Goal: Task Accomplishment & Management: Manage account settings

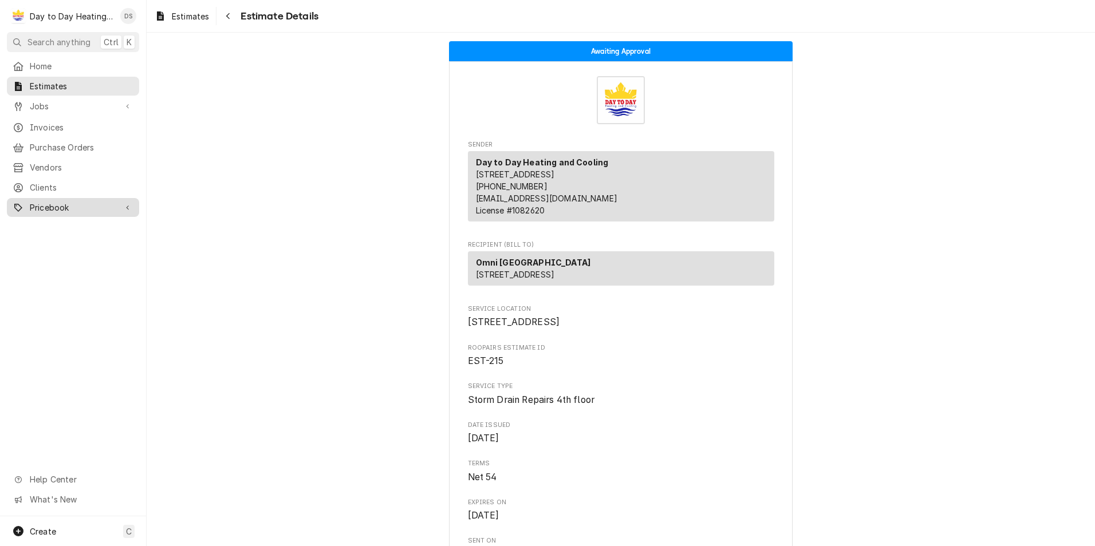
scroll to position [115, 0]
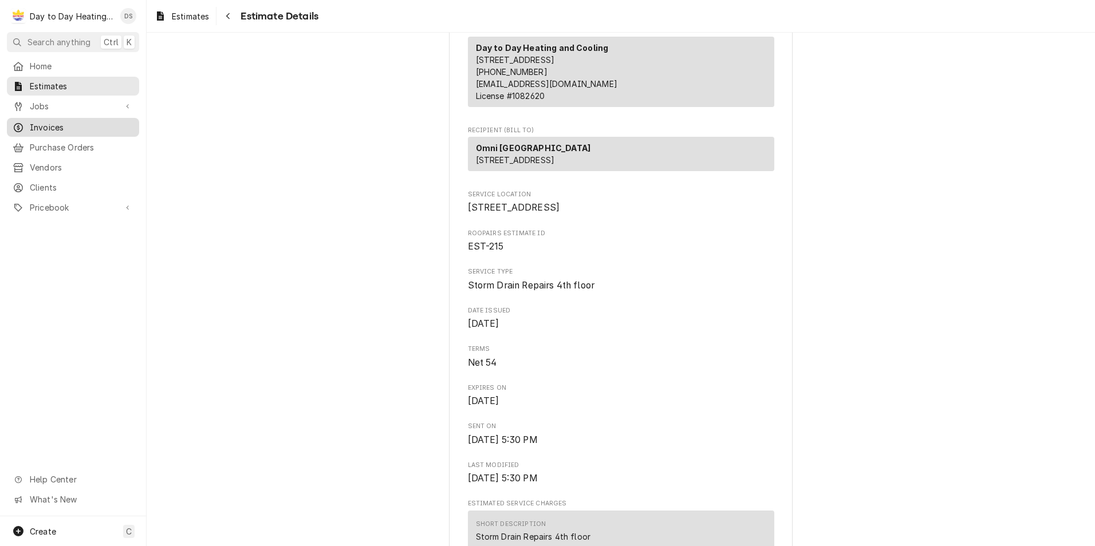
click at [60, 121] on span "Invoices" at bounding box center [82, 127] width 104 height 12
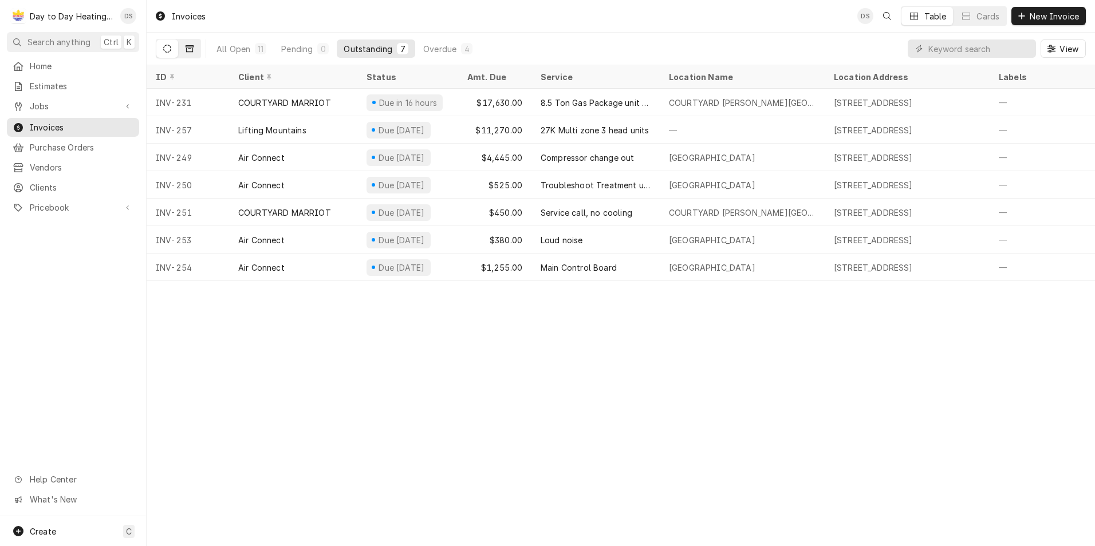
click at [187, 45] on icon "Dynamic Content Wrapper" at bounding box center [190, 48] width 8 height 7
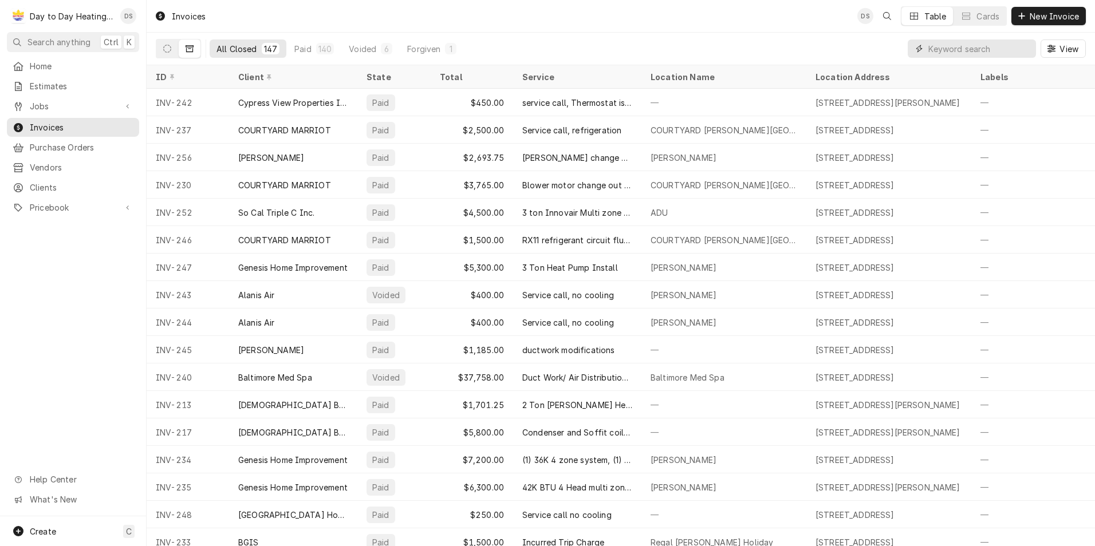
click at [976, 52] on input "Dynamic Content Wrapper" at bounding box center [979, 49] width 102 height 18
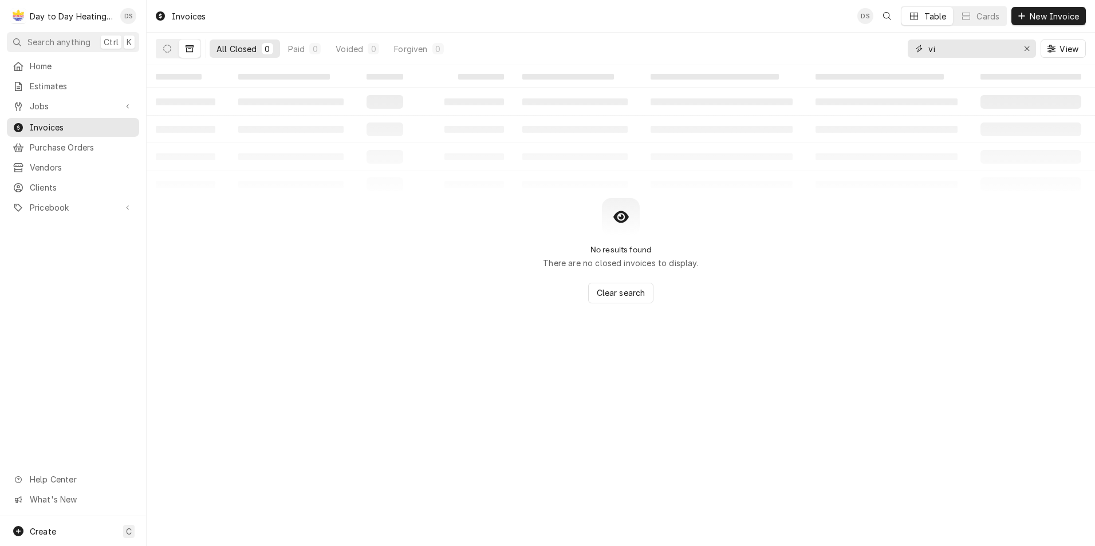
type input "v"
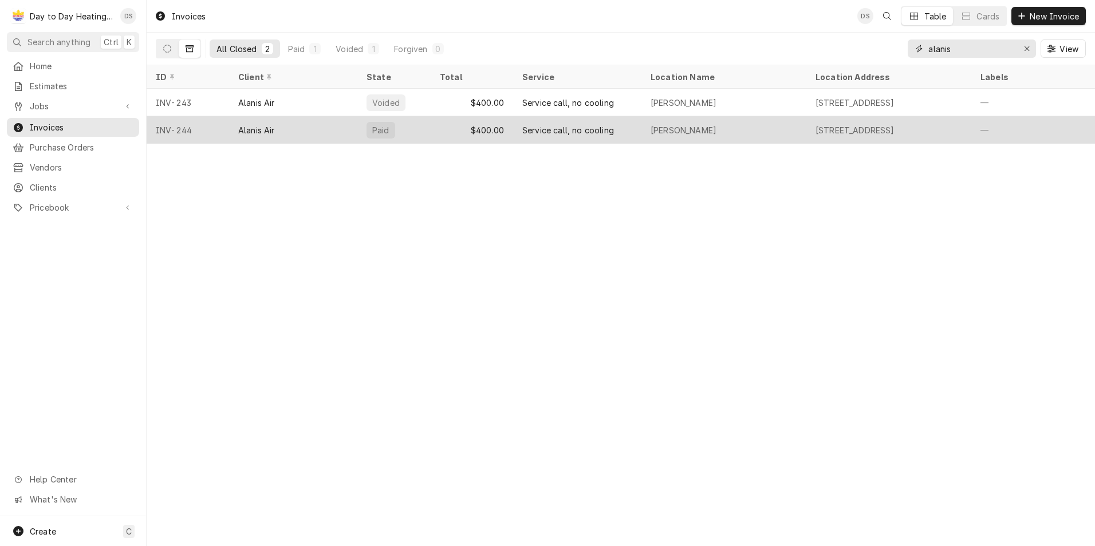
type input "alanis"
click at [563, 129] on div "Service call, no cooling" at bounding box center [568, 130] width 92 height 12
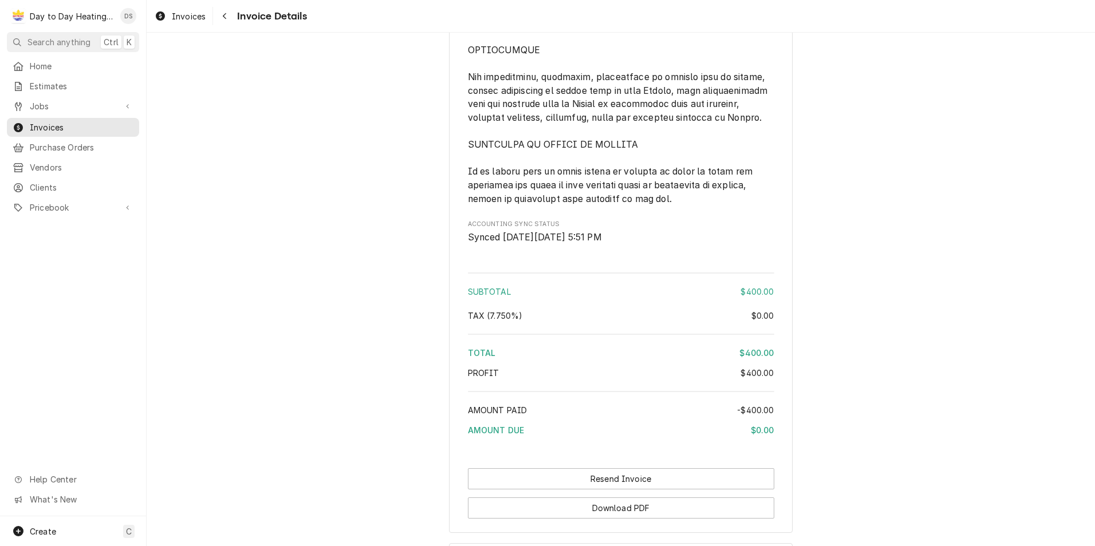
scroll to position [2866, 0]
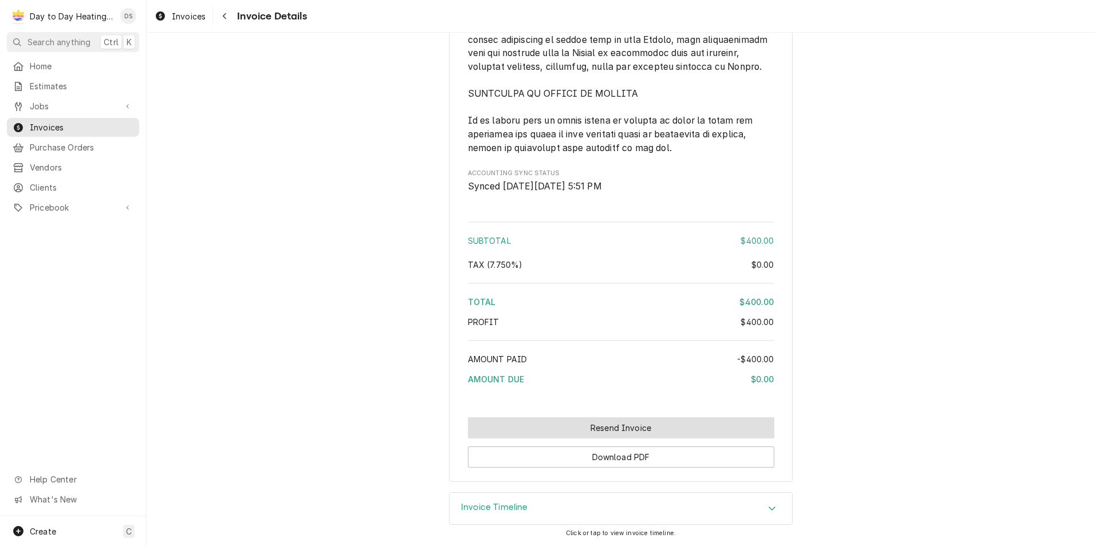
click at [633, 427] on button "Resend Invoice" at bounding box center [621, 428] width 306 height 21
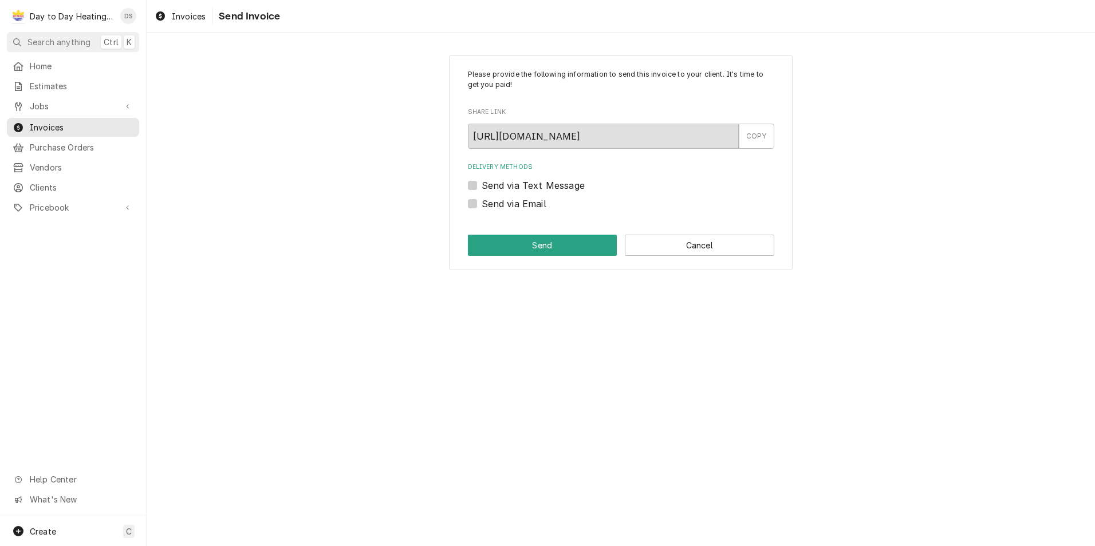
click at [540, 186] on label "Send via Text Message" at bounding box center [533, 186] width 103 height 14
click at [540, 186] on input "Send via Text Message" at bounding box center [635, 191] width 306 height 25
checkbox input "true"
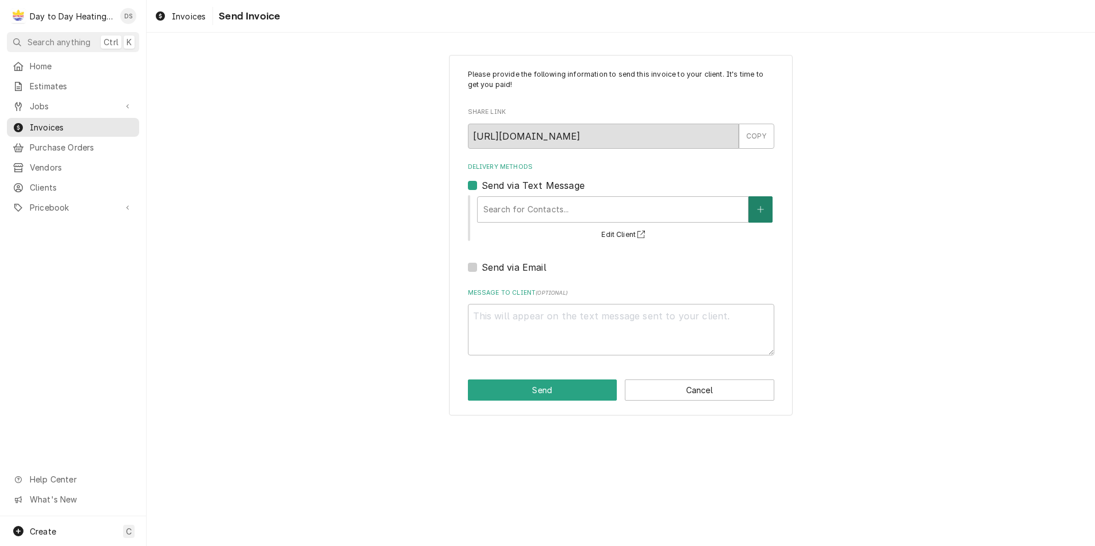
click at [762, 206] on icon "Create New Contact" at bounding box center [760, 210] width 7 height 8
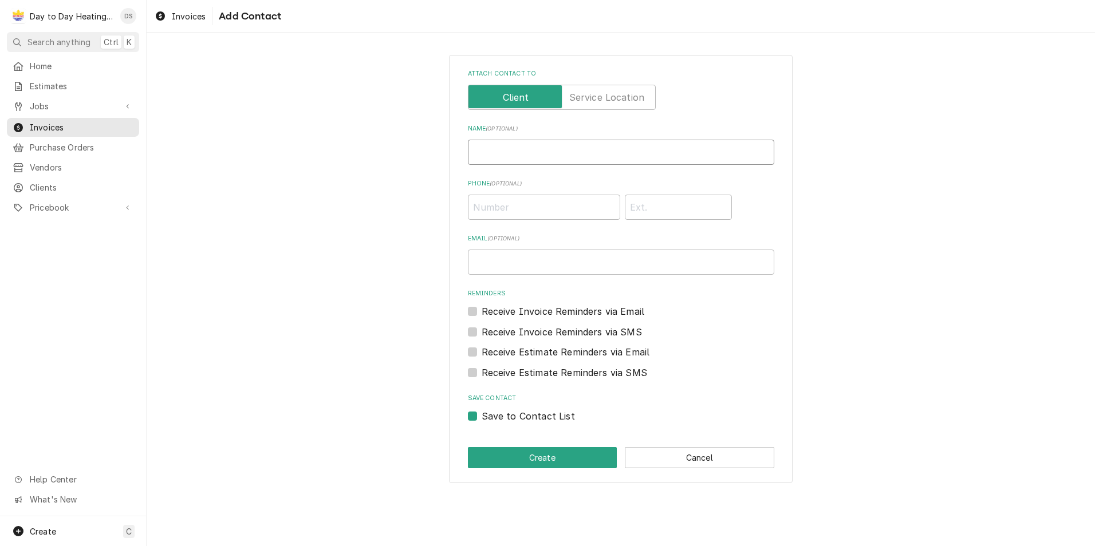
click at [554, 153] on input "Name ( optional )" at bounding box center [621, 152] width 306 height 25
type input "Vincent Prestia"
click at [529, 204] on input "Phone ( optional )" at bounding box center [544, 207] width 152 height 25
type input "(954) 552-9366"
click at [526, 253] on input "Email ( optional )" at bounding box center [621, 262] width 306 height 25
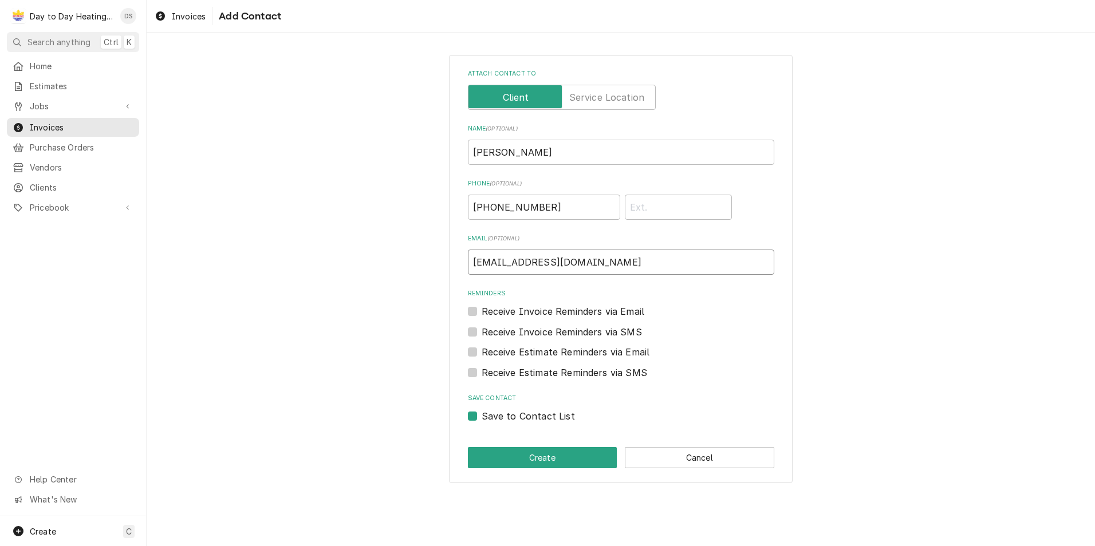
type input "vinprestia@gmail.com"
click at [467, 311] on div "Attach contact to Name ( optional ) Vincent Prestia Phone ( optional ) (954) 55…" at bounding box center [621, 269] width 344 height 428
click at [482, 312] on label "Receive Invoice Reminders via Email" at bounding box center [563, 312] width 163 height 14
click at [482, 312] on input "Reminders" at bounding box center [635, 317] width 306 height 25
checkbox input "true"
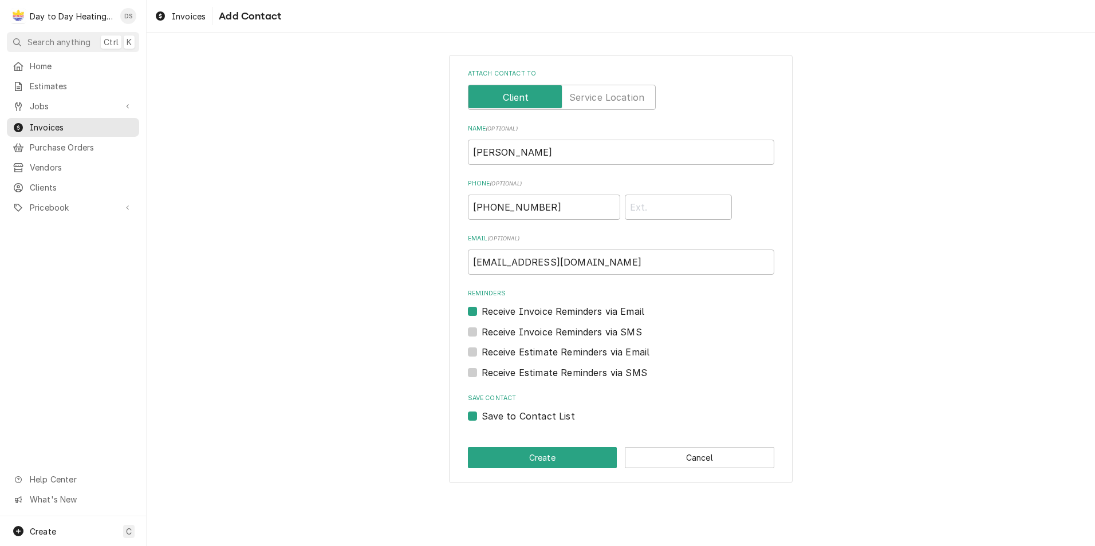
click at [482, 335] on label "Receive Invoice Reminders via SMS" at bounding box center [562, 332] width 160 height 14
click at [482, 335] on input "Contact Edit Form" at bounding box center [635, 337] width 306 height 25
checkbox input "true"
click at [482, 348] on label "Receive Estimate Reminders via Email" at bounding box center [566, 352] width 168 height 14
click at [482, 348] on input "Contact Edit Form" at bounding box center [635, 357] width 306 height 25
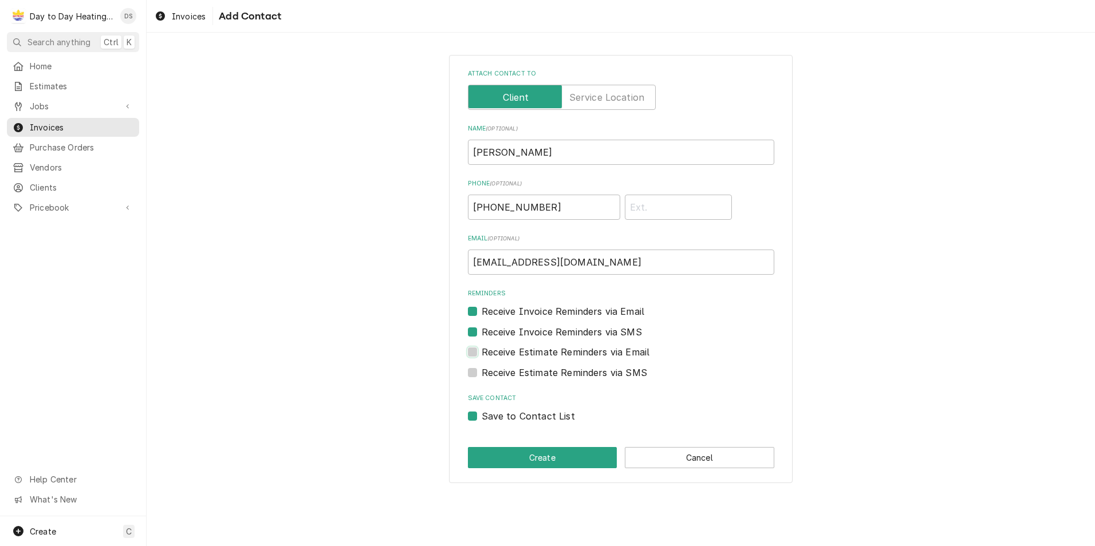
checkbox input "true"
click at [482, 370] on label "Receive Estimate Reminders via SMS" at bounding box center [565, 373] width 166 height 14
click at [482, 370] on input "Contact Edit Form" at bounding box center [635, 378] width 306 height 25
checkbox input "true"
click at [534, 454] on button "Create" at bounding box center [542, 457] width 149 height 21
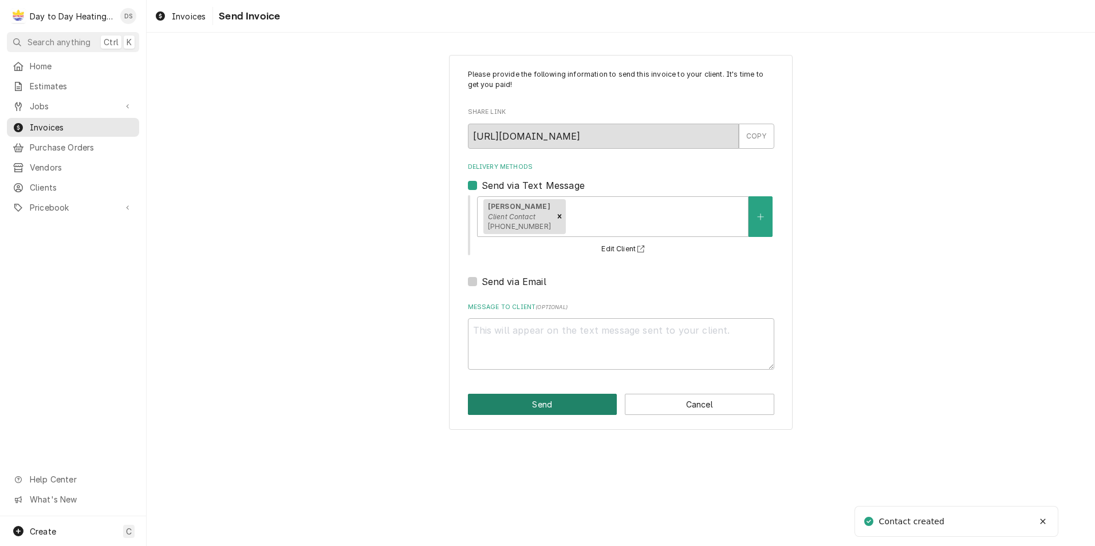
click at [560, 403] on button "Send" at bounding box center [542, 404] width 149 height 21
type textarea "x"
